Goal: Information Seeking & Learning: Learn about a topic

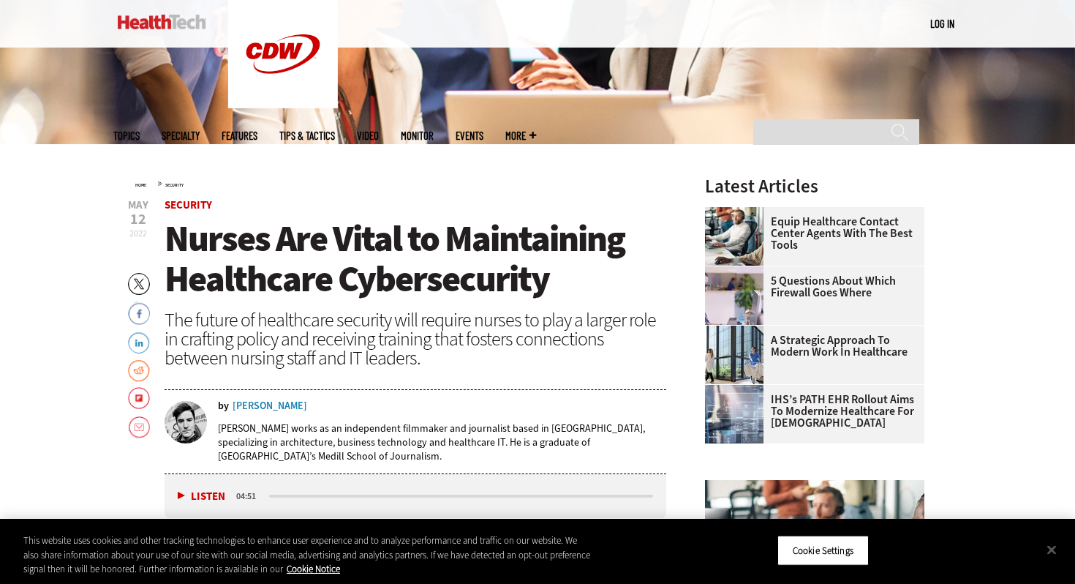
scroll to position [410, 0]
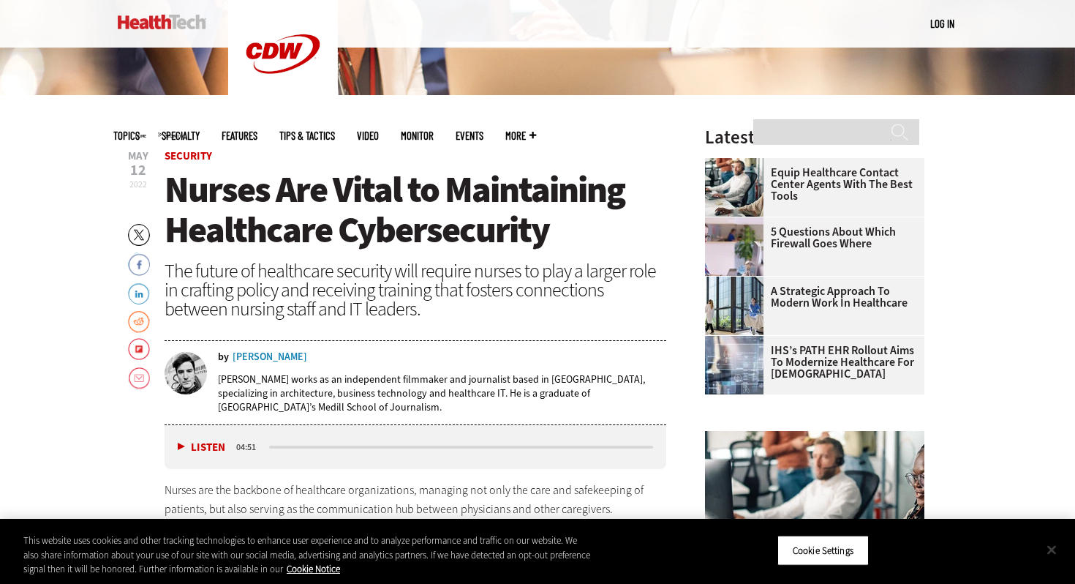
click at [1052, 548] on button "Close" at bounding box center [1052, 549] width 32 height 32
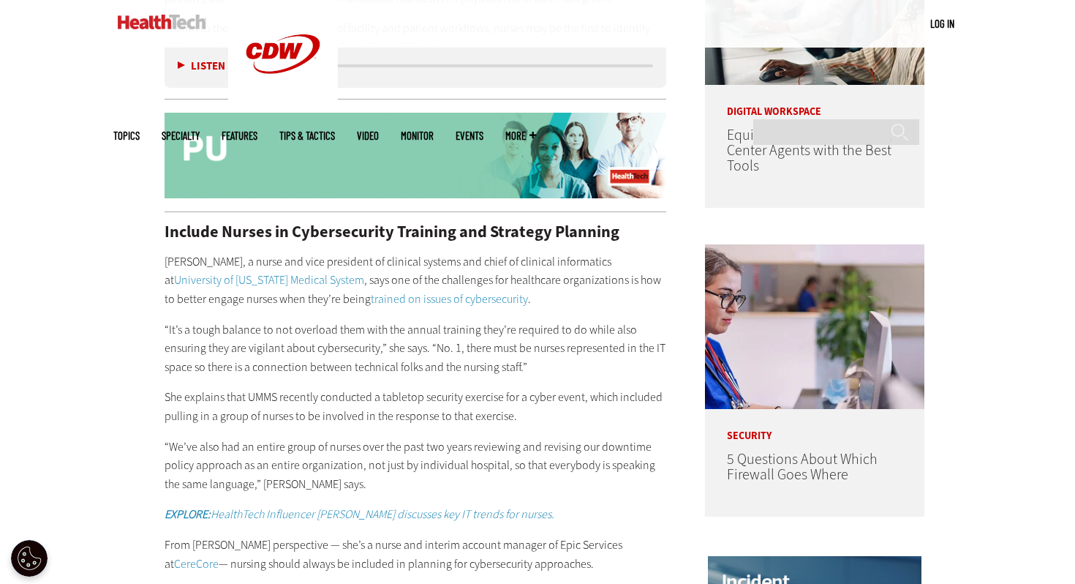
scroll to position [922, 0]
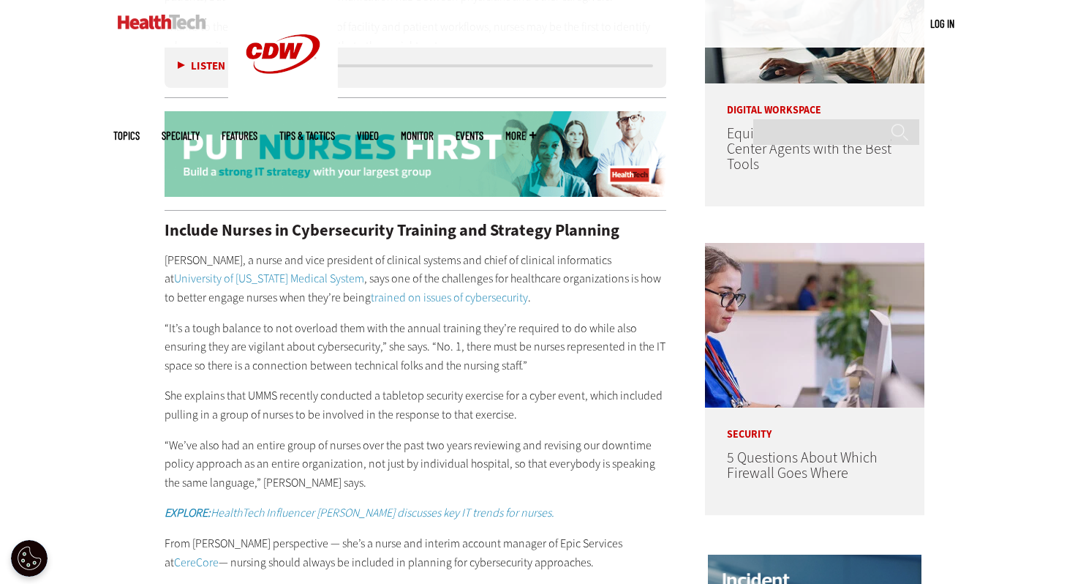
click at [377, 342] on p "“It’s a tough balance to not overload them with the annual training they’re req…" at bounding box center [416, 347] width 502 height 56
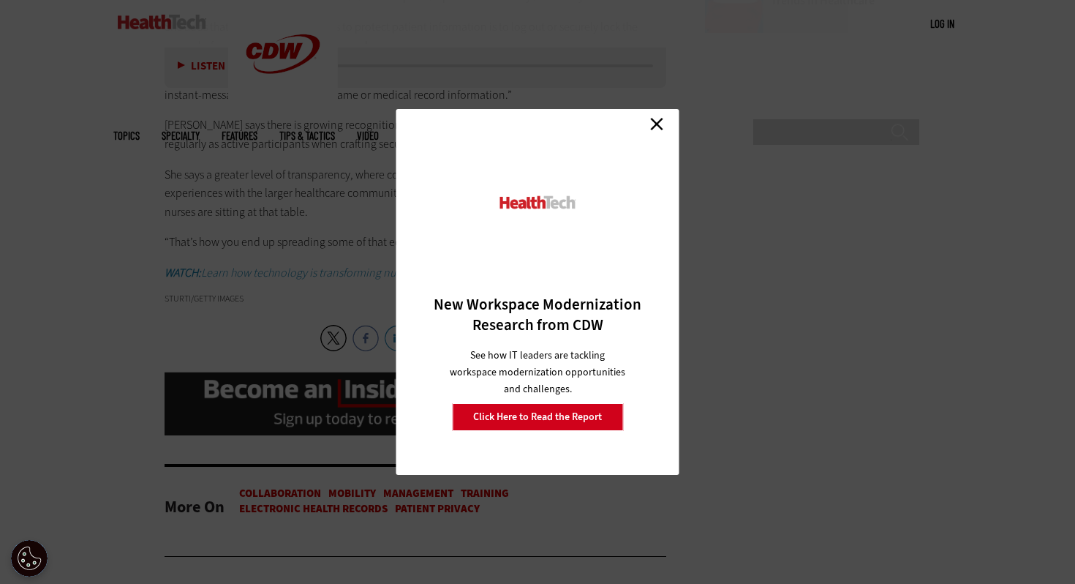
scroll to position [2301, 0]
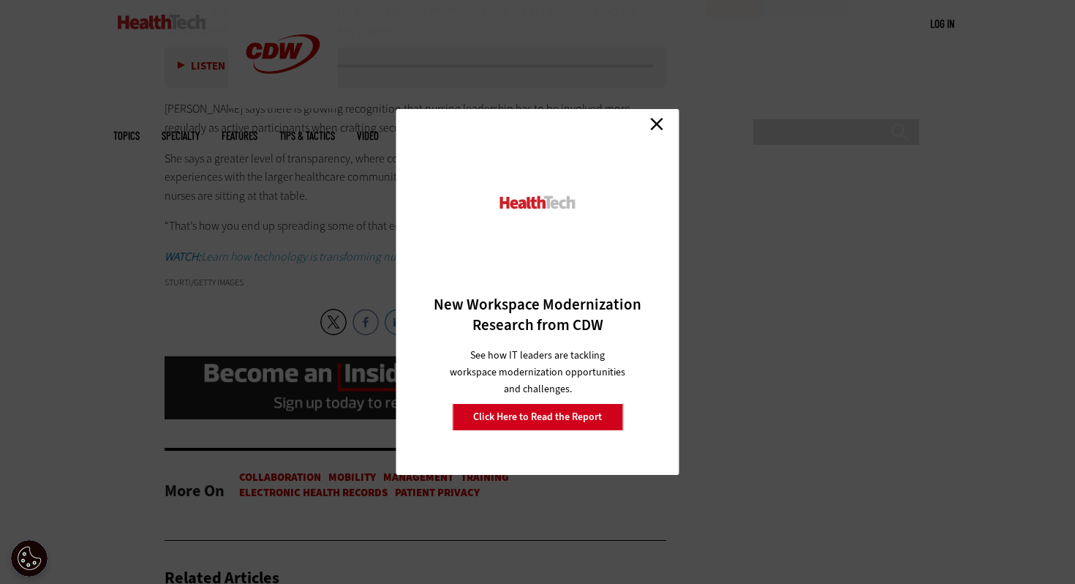
click at [648, 132] on link "Close" at bounding box center [657, 124] width 22 height 22
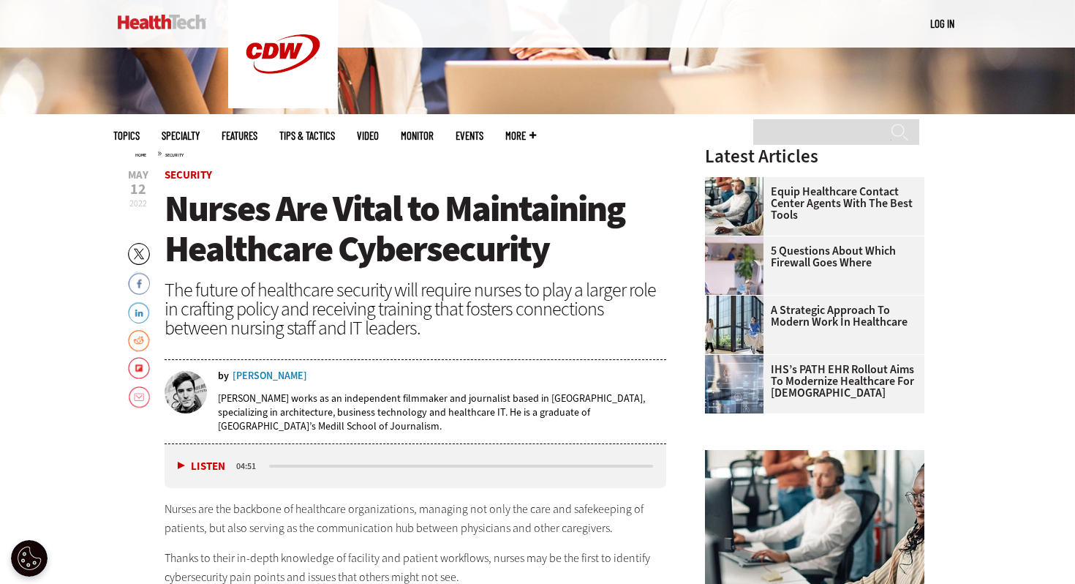
scroll to position [322, 0]
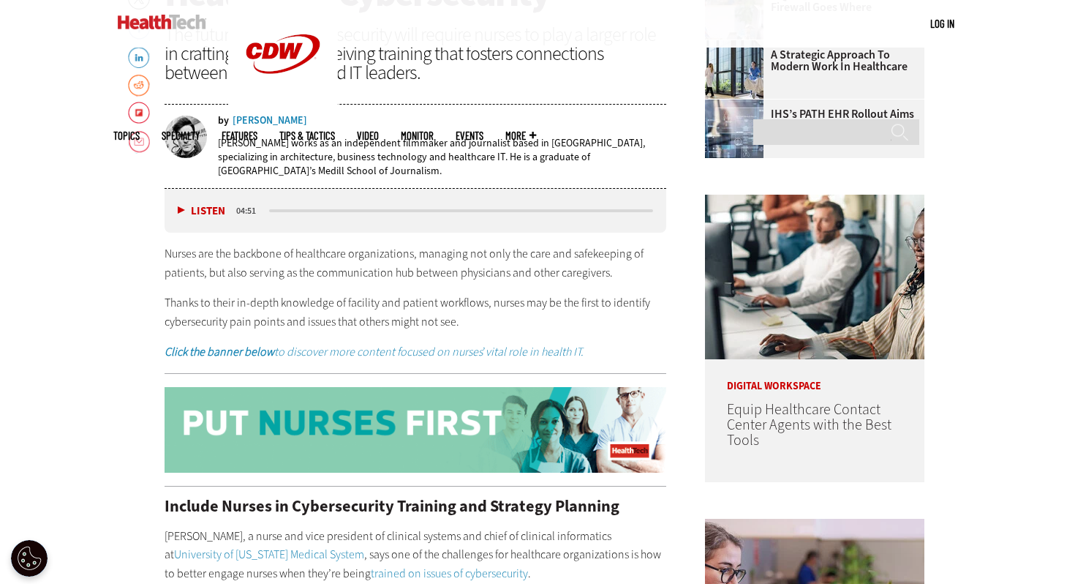
scroll to position [647, 0]
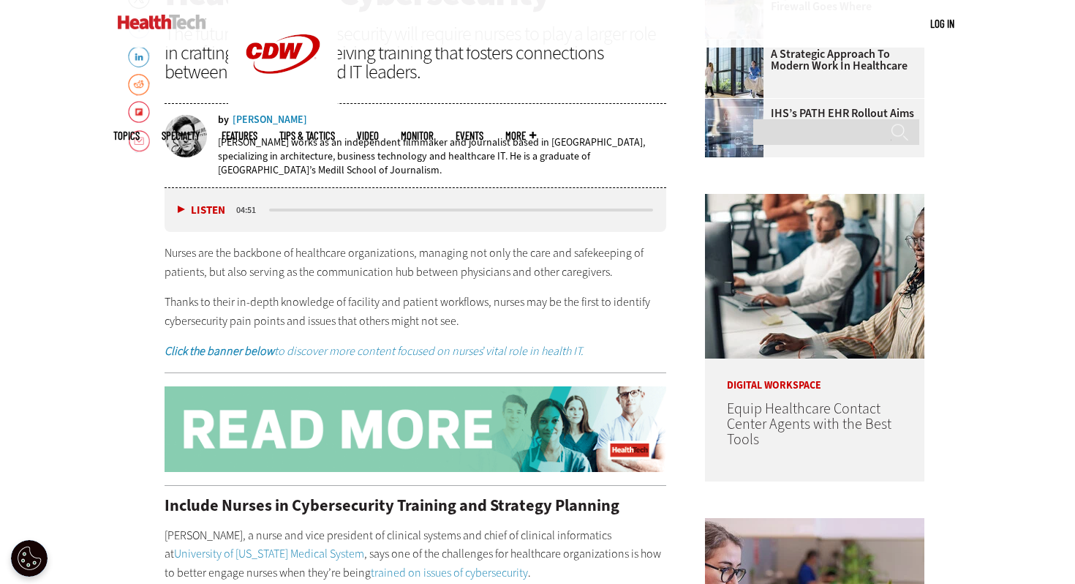
click at [474, 301] on p "Thanks to their in-depth knowledge of facility and patient workflows, nurses ma…" at bounding box center [416, 311] width 502 height 37
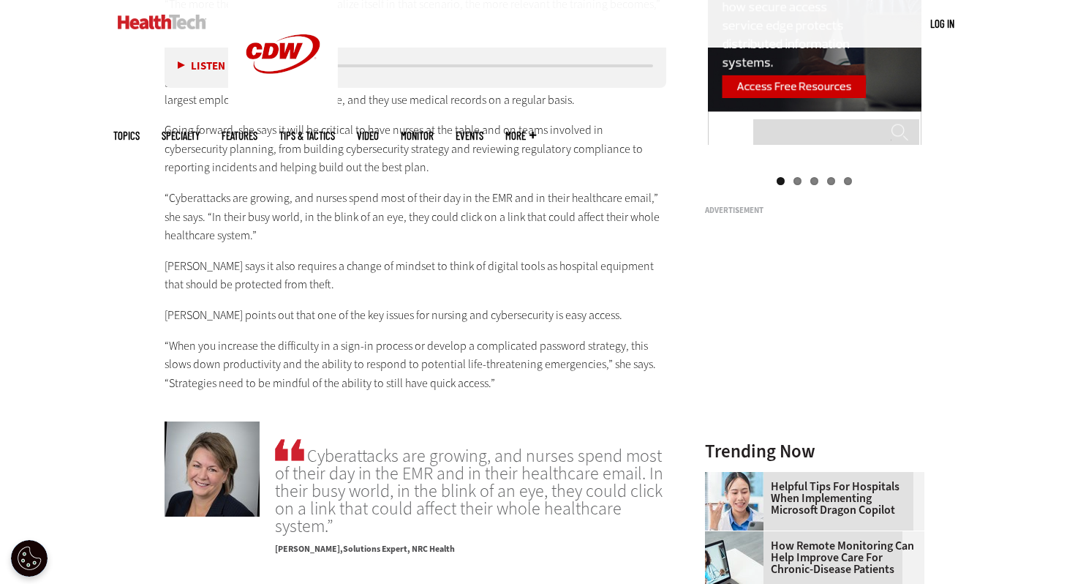
scroll to position [1613, 0]
